Goal: Check status: Check status

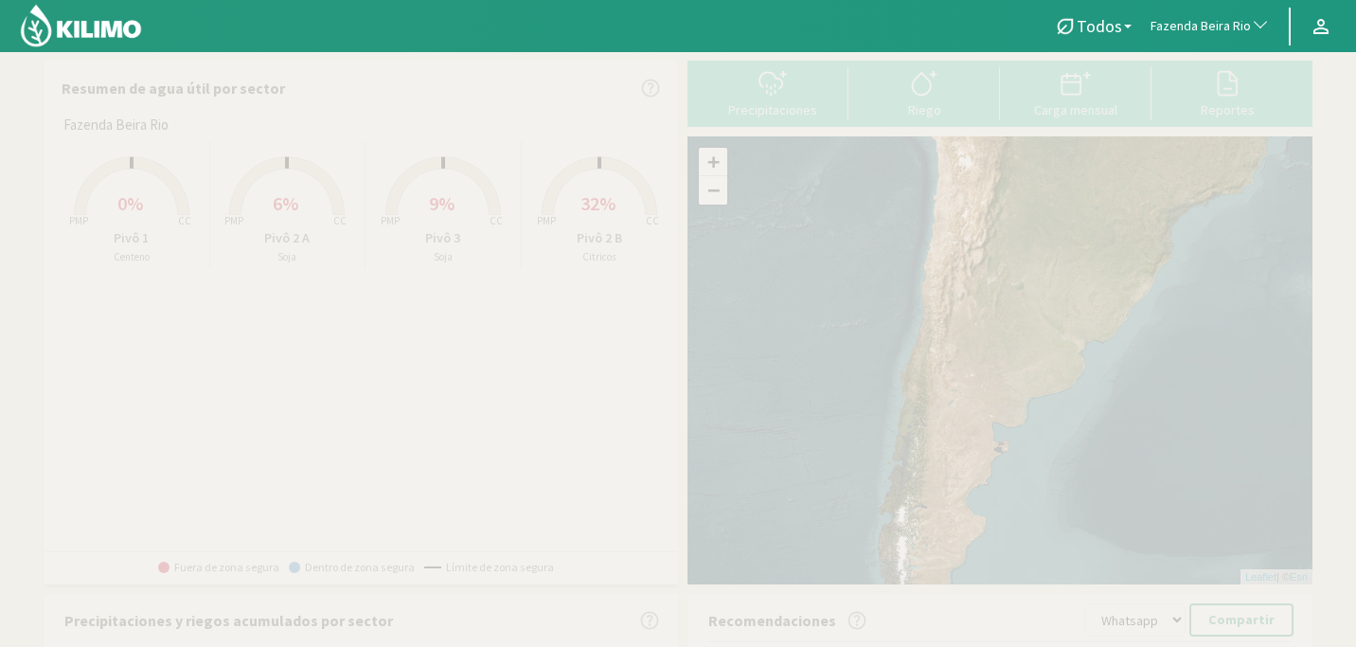
click at [1251, 29] on span "button" at bounding box center [1255, 26] width 19 height 19
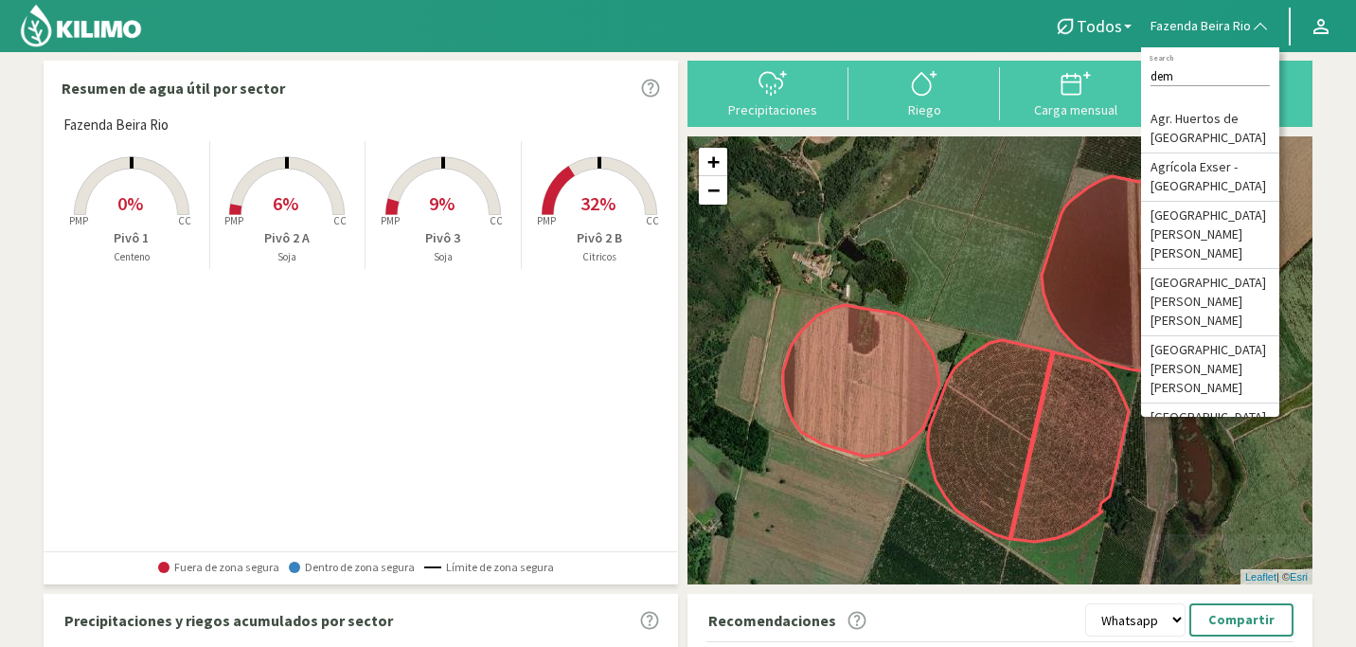
type input "demo"
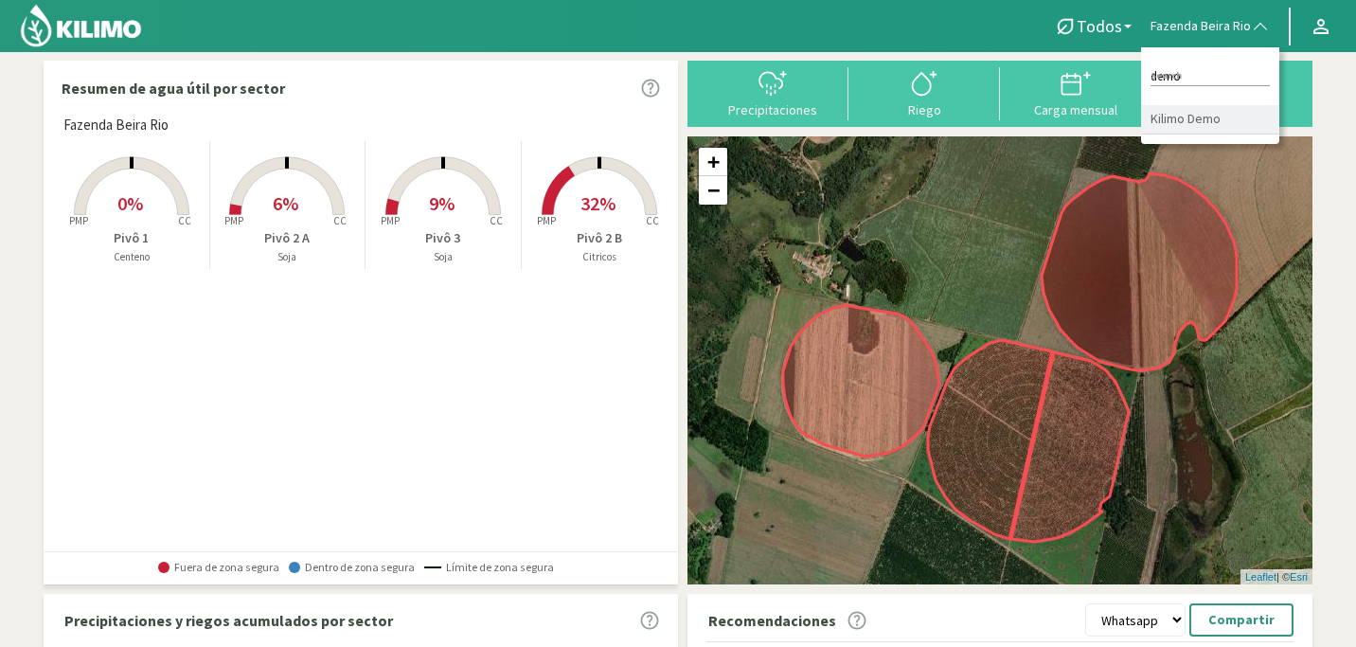
click at [1174, 109] on li "Kilimo Demo" at bounding box center [1210, 119] width 138 height 29
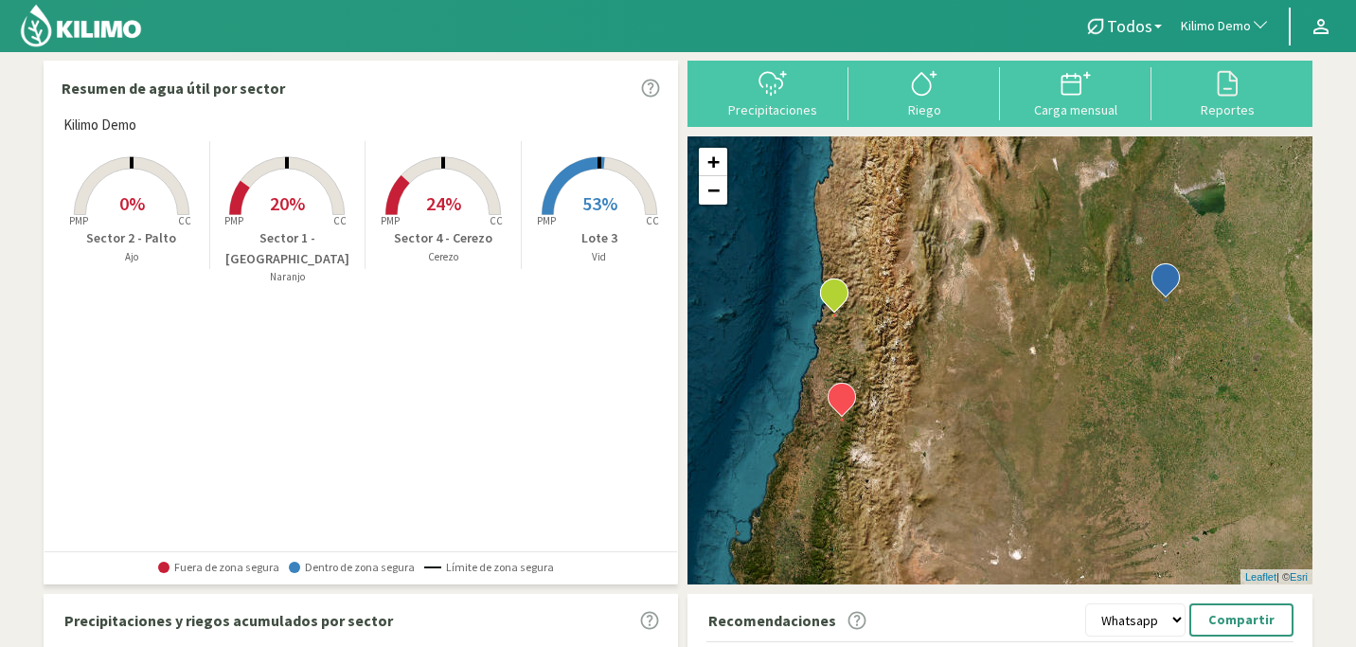
click at [142, 210] on span "0%" at bounding box center [132, 203] width 26 height 24
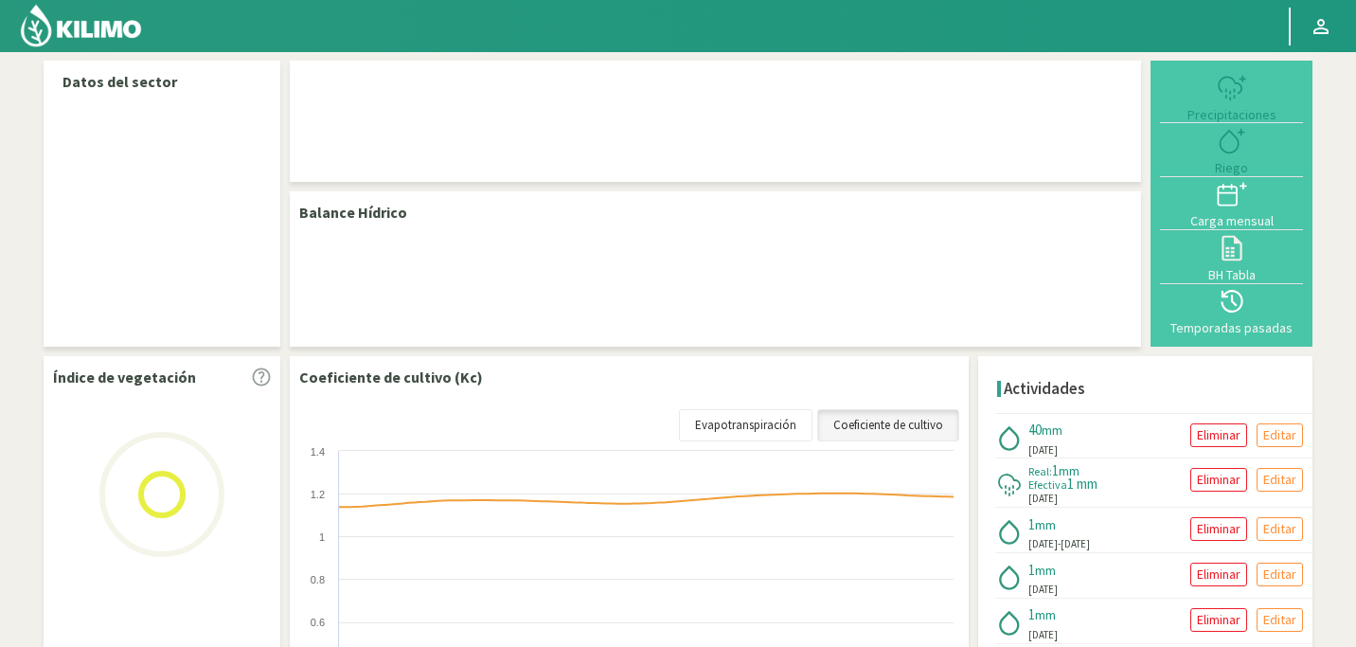
select select "132: Object"
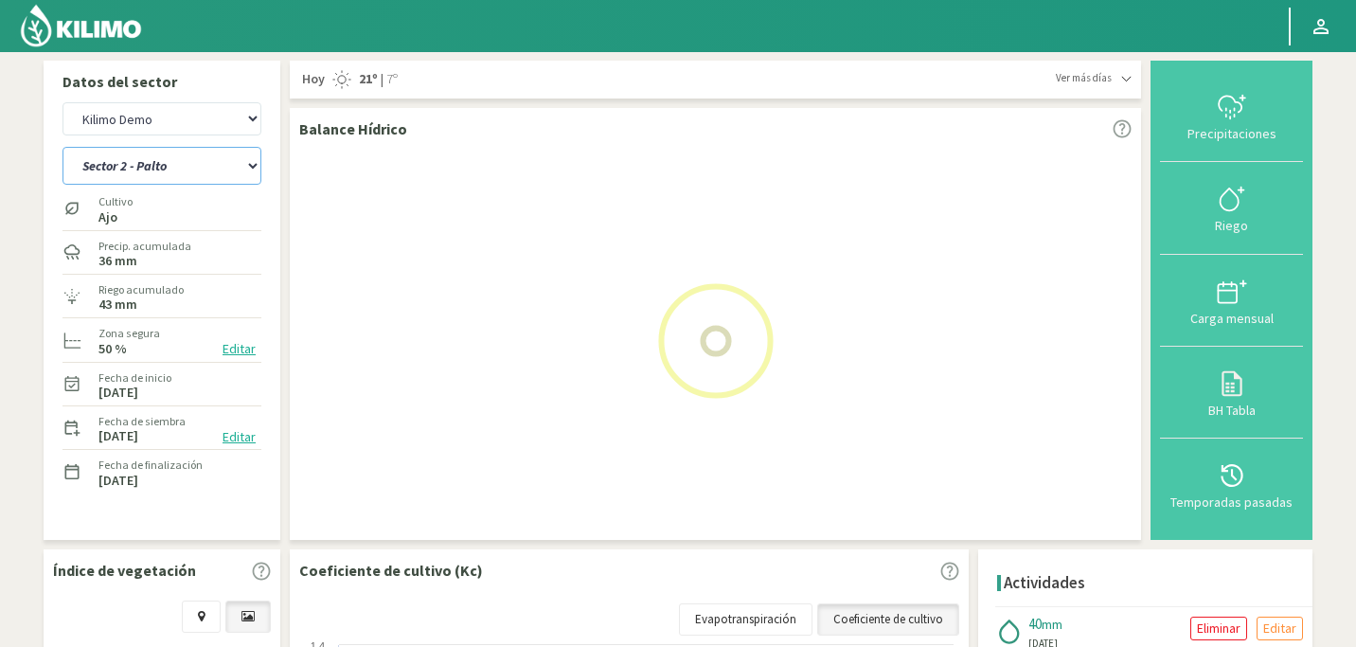
click at [248, 167] on select "Lote 3 Sector 1 - [GEOGRAPHIC_DATA] Sector 2 - [GEOGRAPHIC_DATA] Sector 4 - [GE…" at bounding box center [161, 166] width 199 height 38
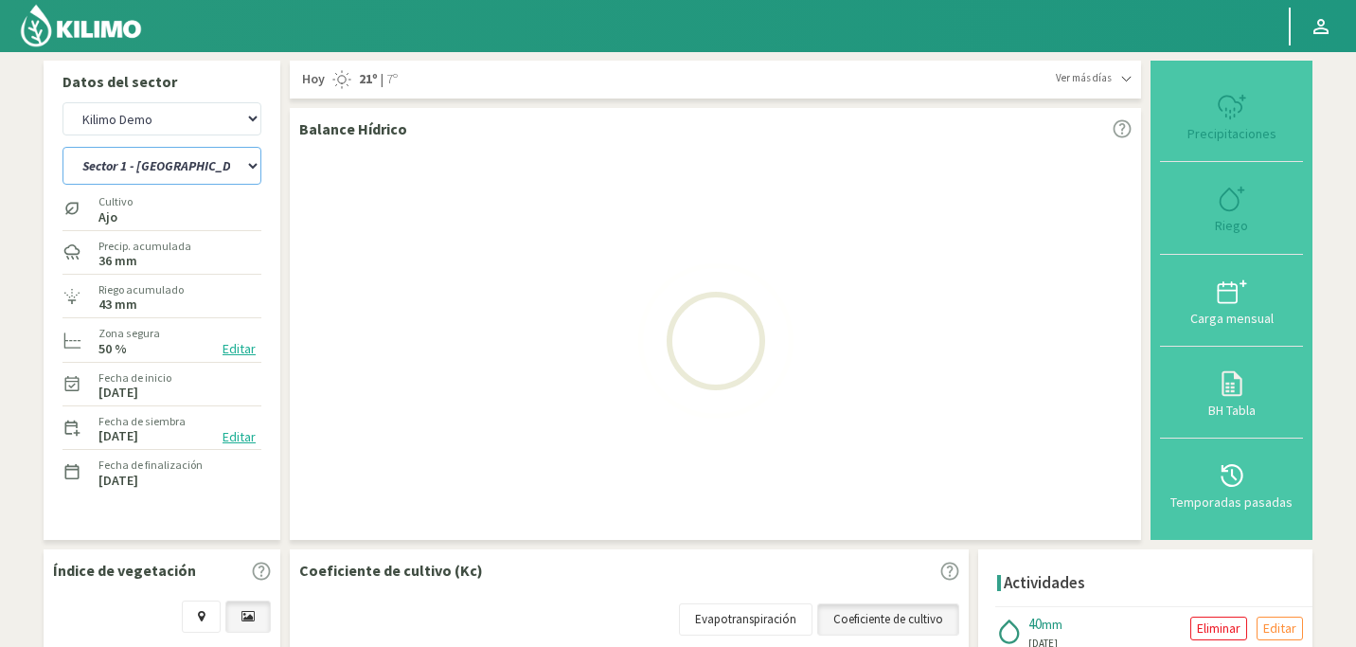
select select "2: Object"
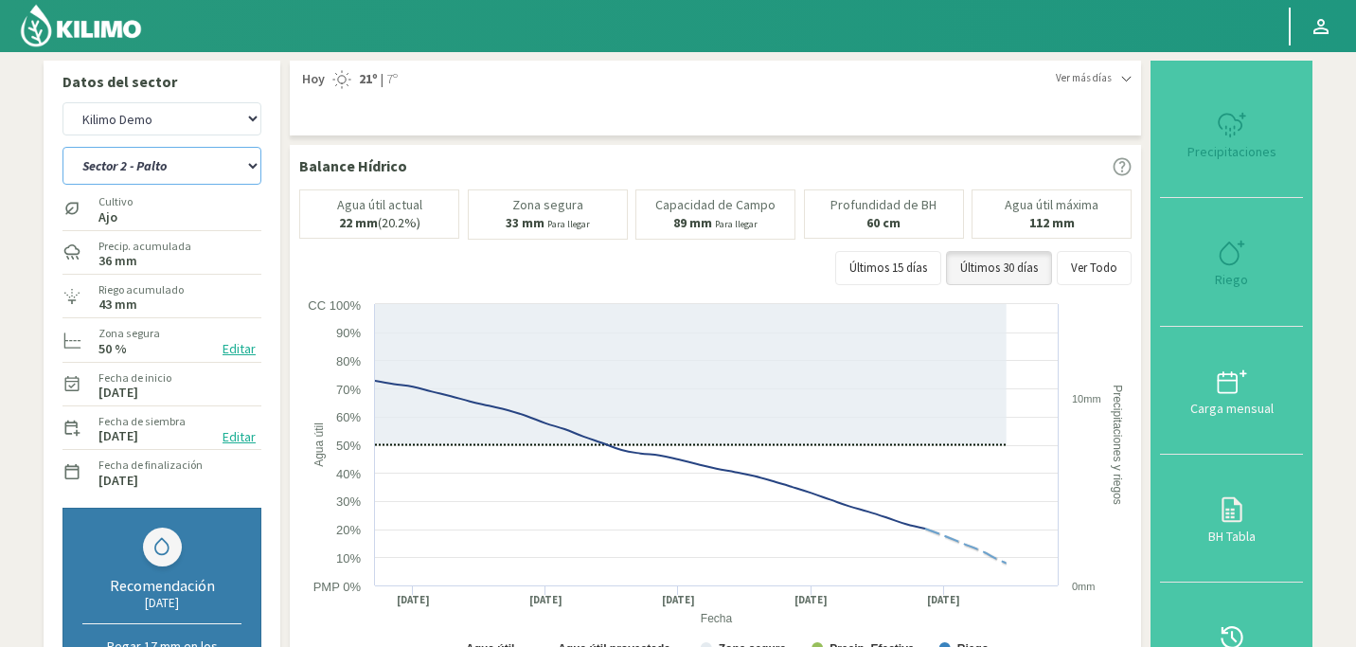
select select "413: Object"
click at [249, 166] on select "Lote 3 Sector 1 - [GEOGRAPHIC_DATA] Sector 2 - [GEOGRAPHIC_DATA] Sector 4 - [GE…" at bounding box center [161, 166] width 199 height 38
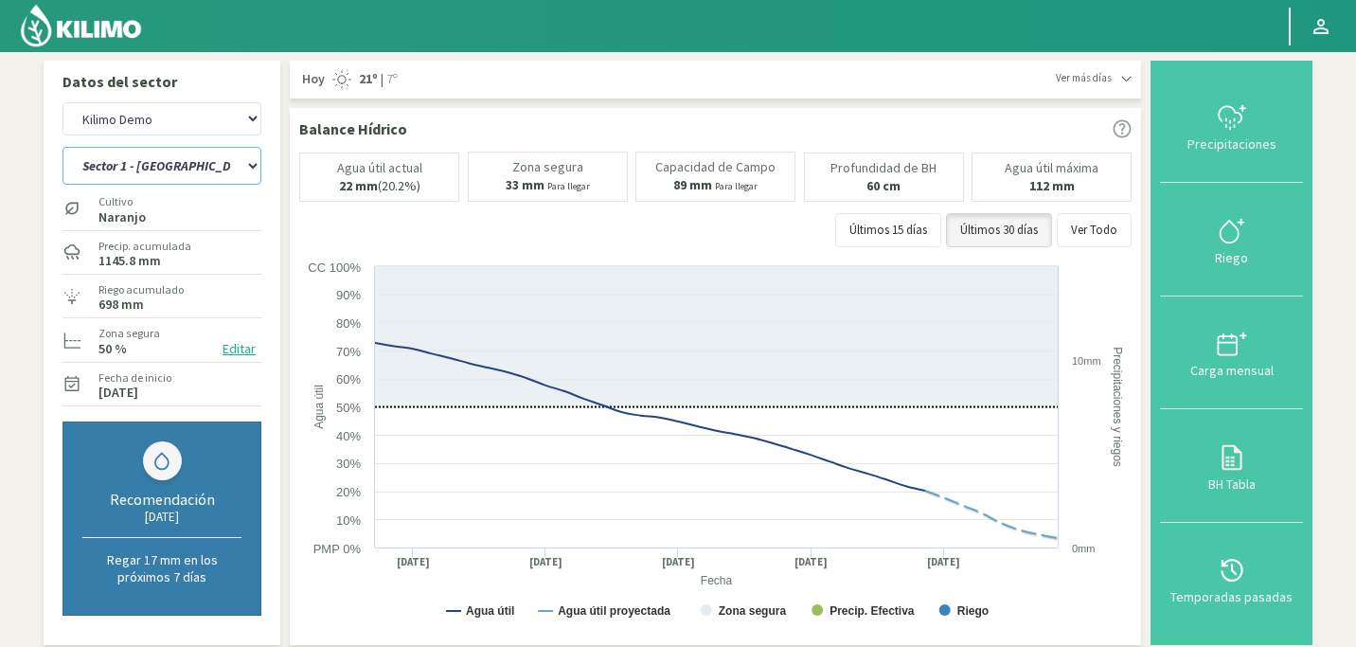
click at [245, 170] on select "Lote 3 Sector 1 - [GEOGRAPHIC_DATA] Sector 2 - [GEOGRAPHIC_DATA] Sector 4 - [GE…" at bounding box center [161, 166] width 199 height 38
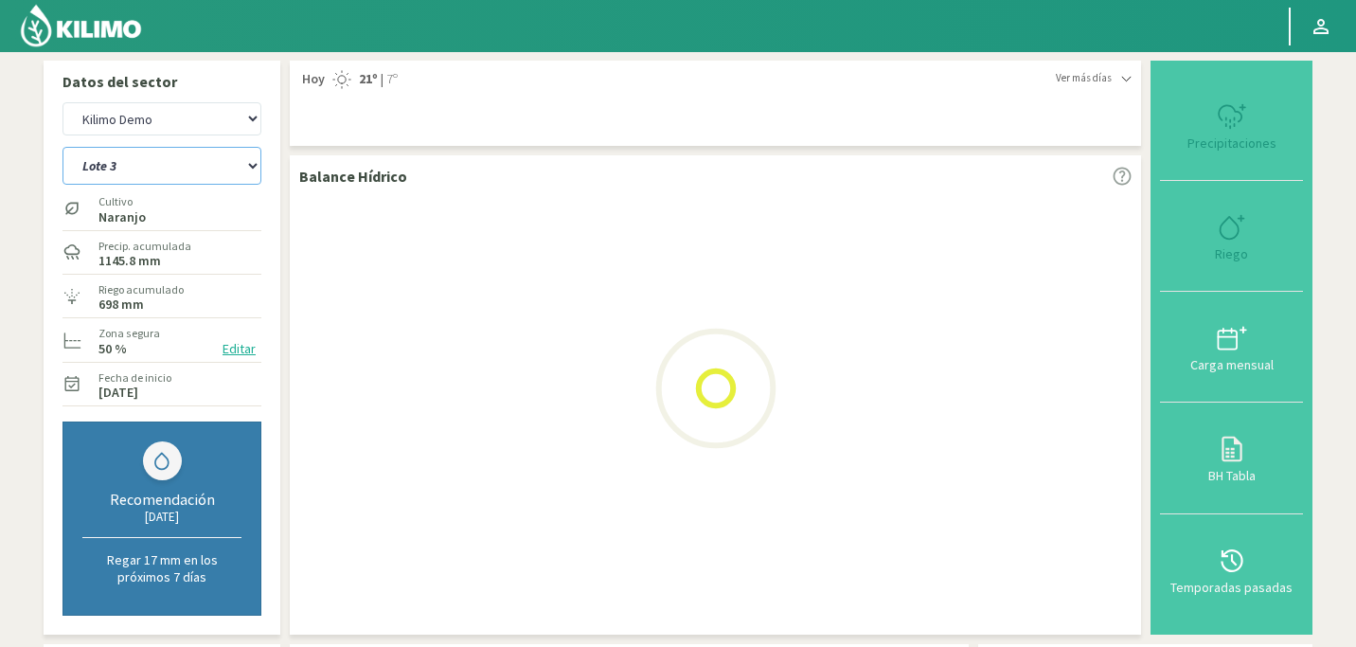
select select "5: Object"
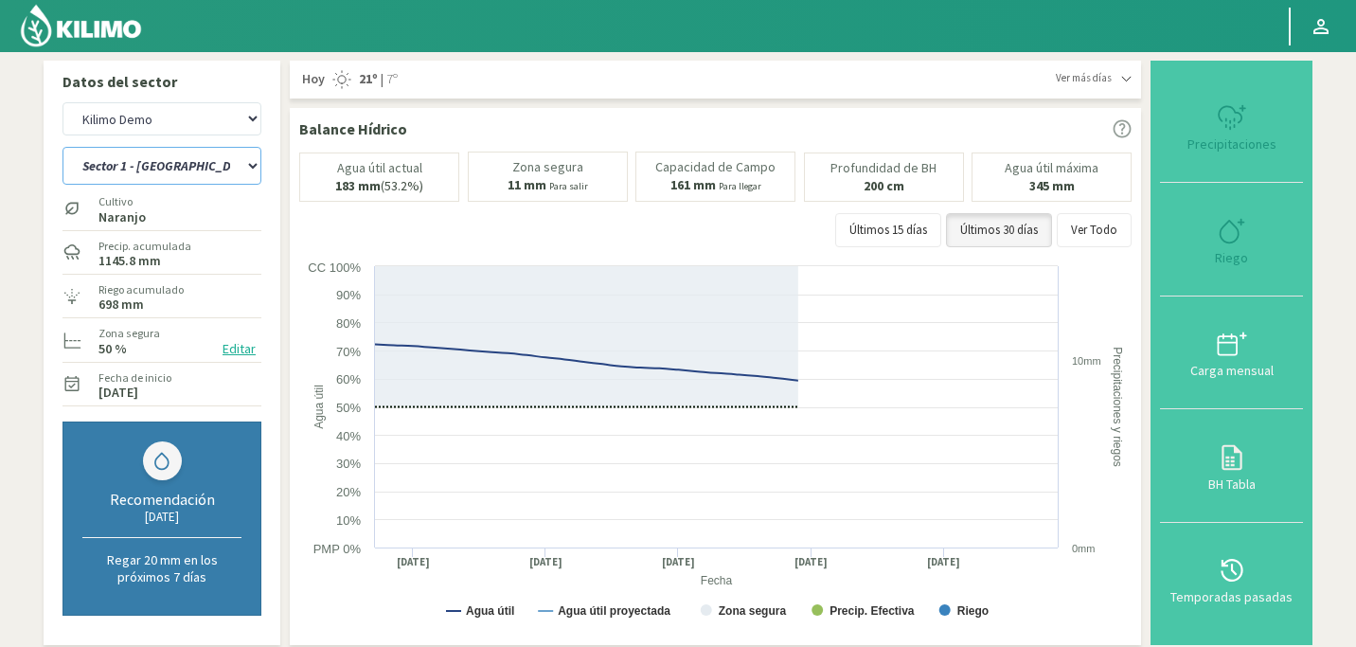
click at [247, 165] on select "Lote 3 Sector 1 - [GEOGRAPHIC_DATA] Sector 2 - [GEOGRAPHIC_DATA] Sector 4 - [GE…" at bounding box center [161, 166] width 199 height 38
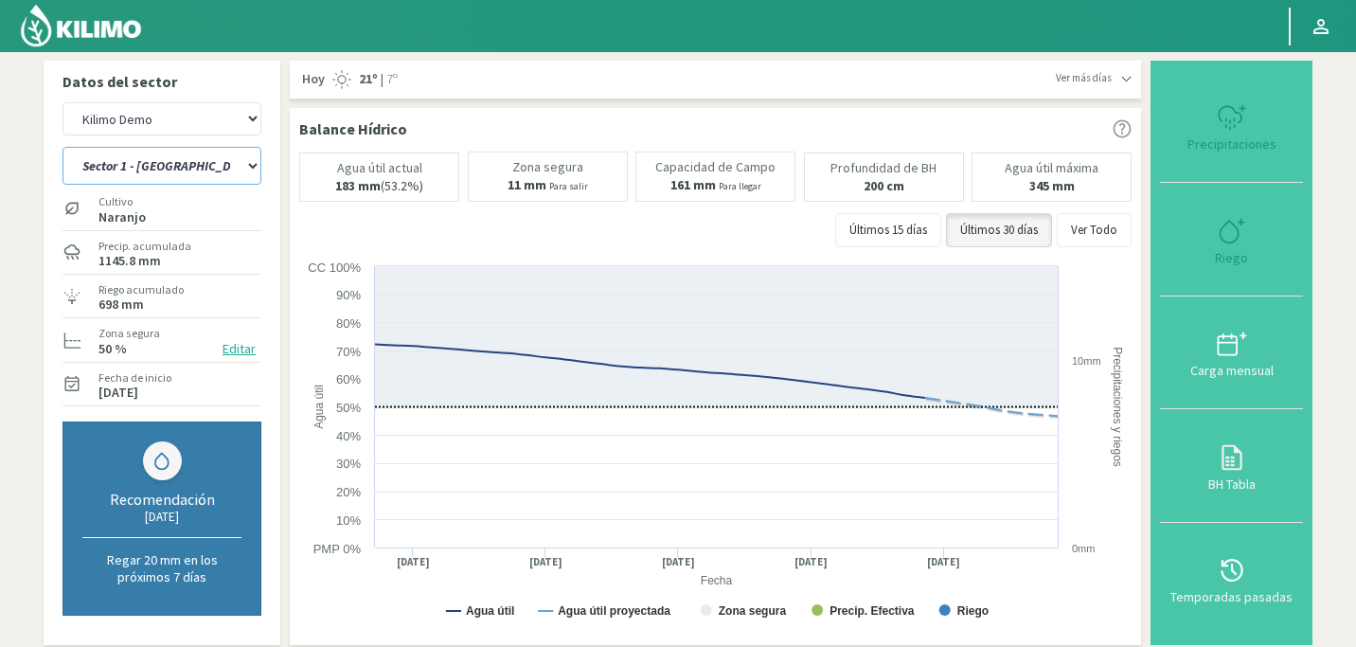
select select "694: Object"
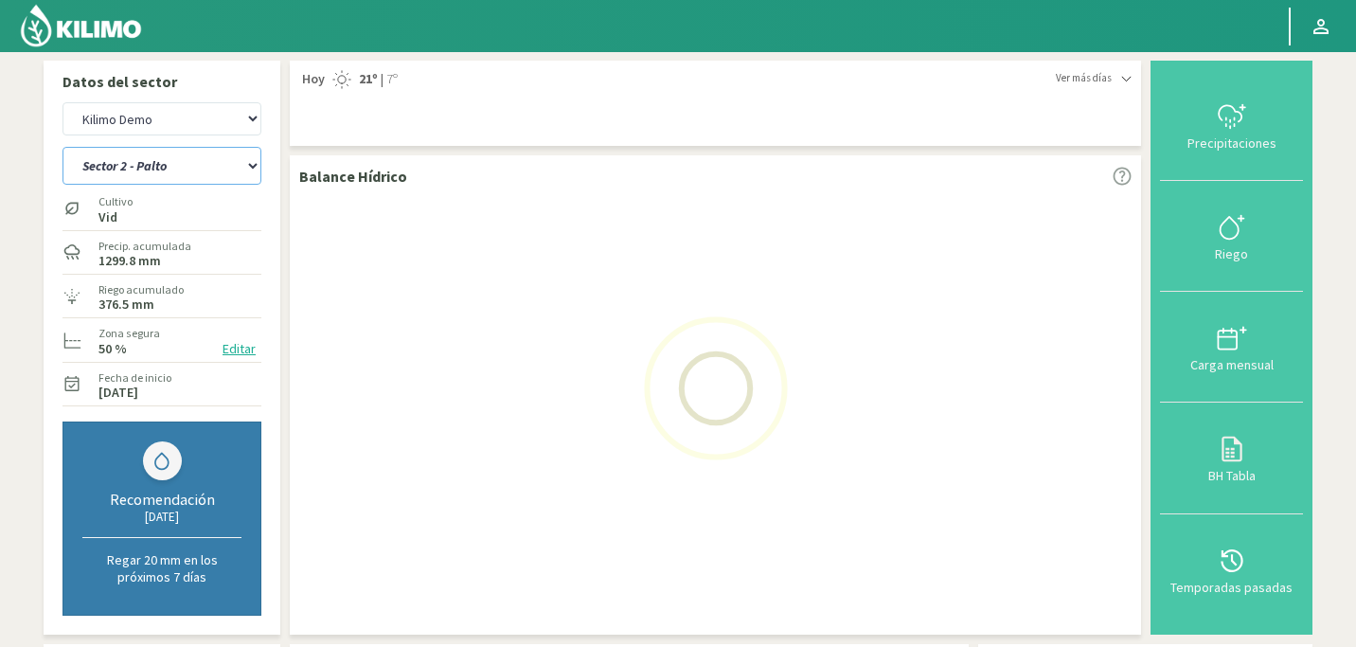
select select "8: Object"
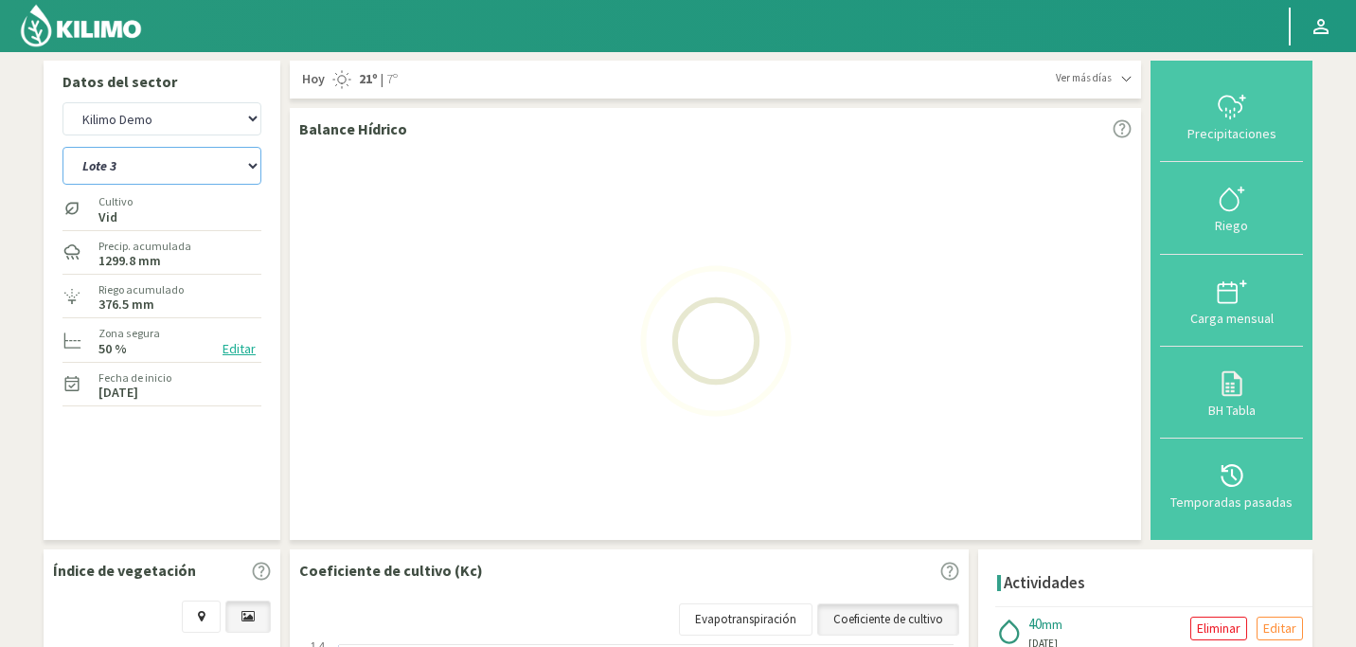
select select "975: Object"
select select "14: Object"
